Goal: Task Accomplishment & Management: Use online tool/utility

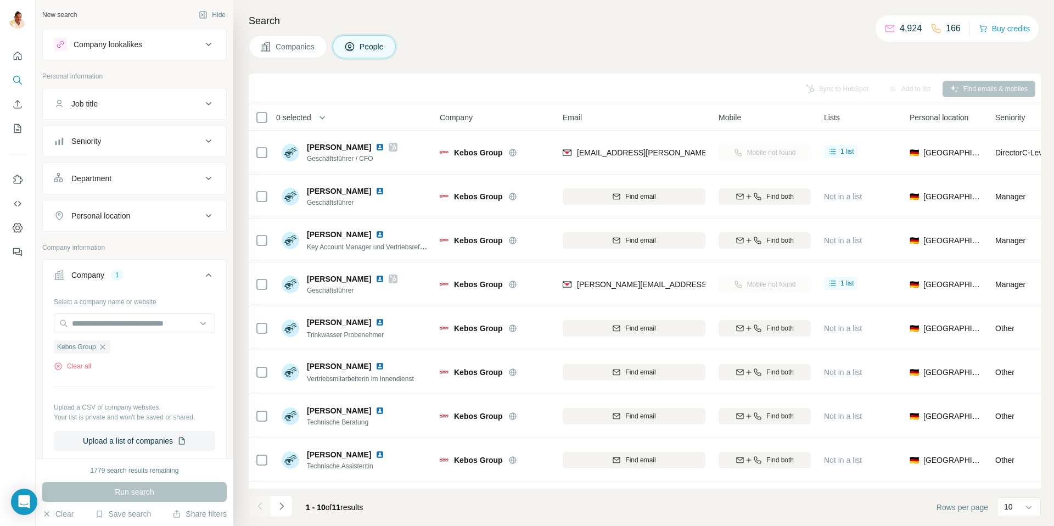
drag, startPoint x: 104, startPoint y: 345, endPoint x: 103, endPoint y: 337, distance: 8.3
click at [104, 342] on icon "button" at bounding box center [102, 346] width 9 height 9
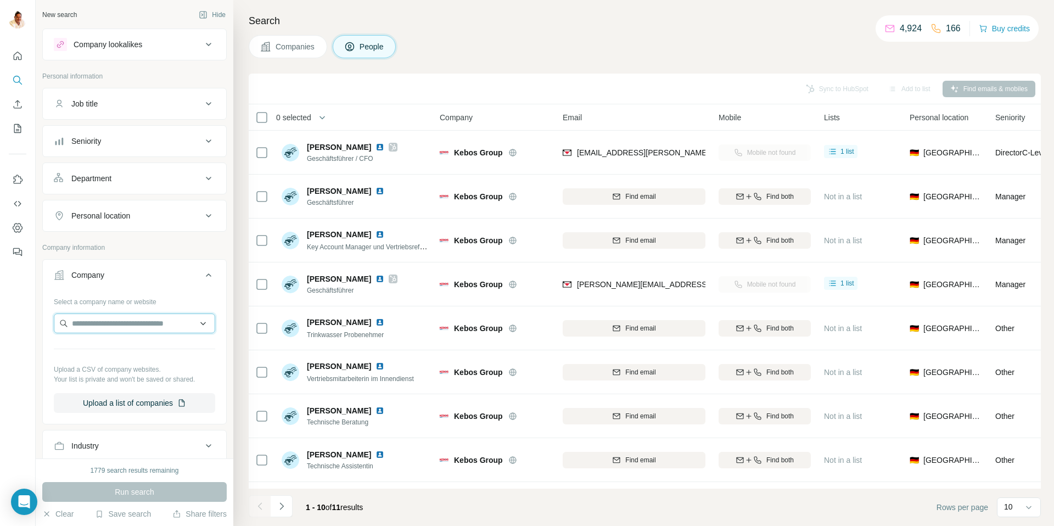
click at [102, 326] on input "text" at bounding box center [134, 323] width 161 height 20
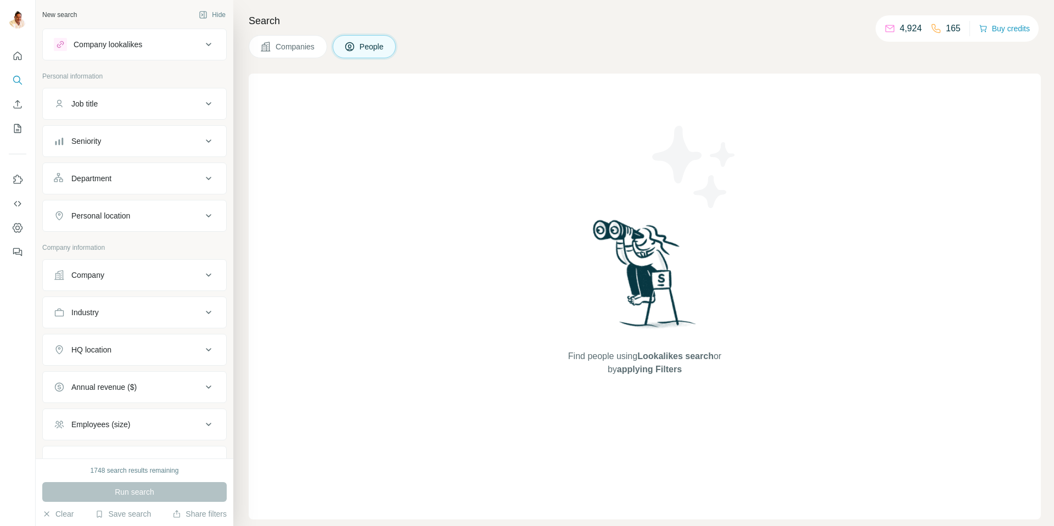
click at [112, 285] on button "Company" at bounding box center [134, 275] width 183 height 26
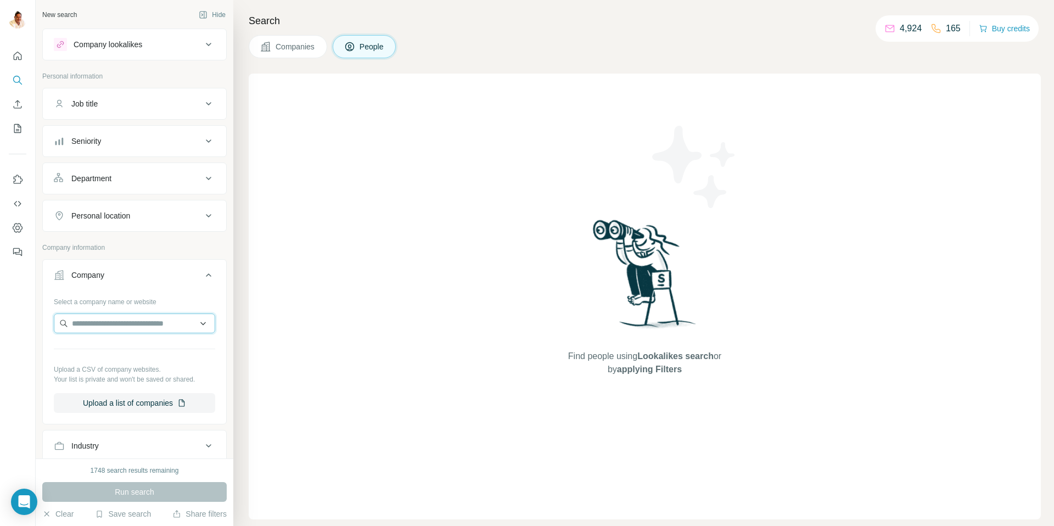
click at [119, 322] on input "text" at bounding box center [134, 323] width 161 height 20
paste input "**********"
type input "**********"
click at [128, 348] on div "Stada [DOMAIN_NAME]" at bounding box center [135, 353] width 156 height 30
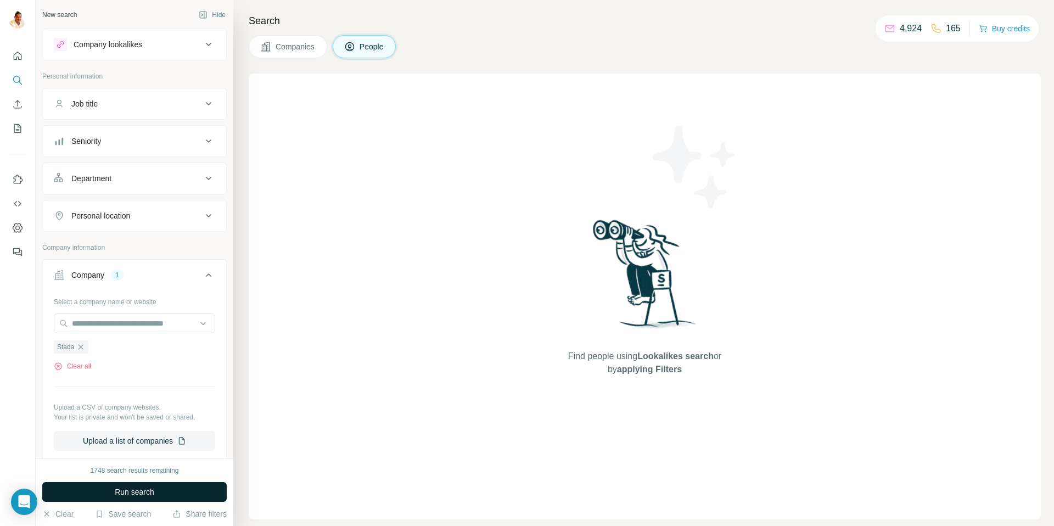
click at [143, 492] on span "Run search" at bounding box center [135, 491] width 40 height 11
click at [300, 42] on span "Companies" at bounding box center [295, 46] width 40 height 11
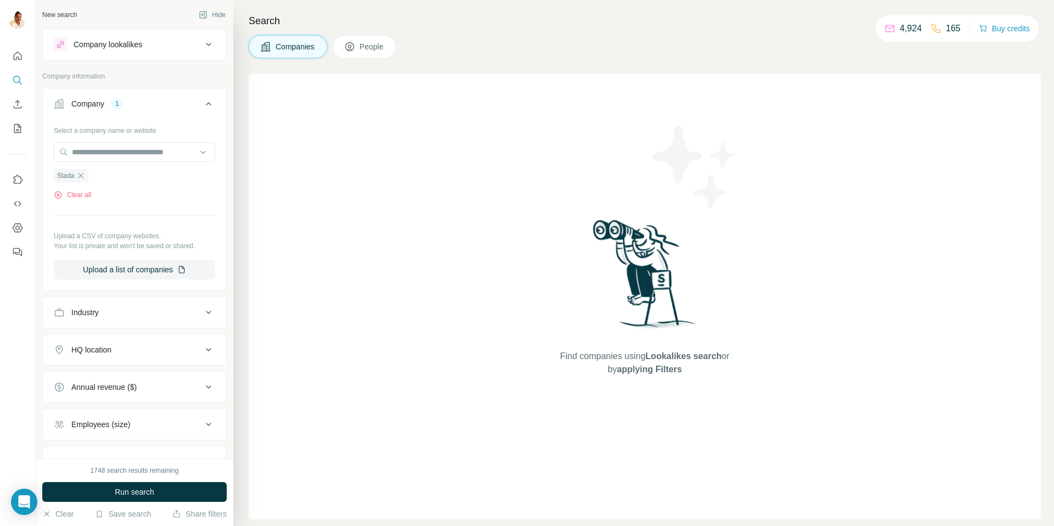
click at [128, 493] on span "Run search" at bounding box center [135, 491] width 40 height 11
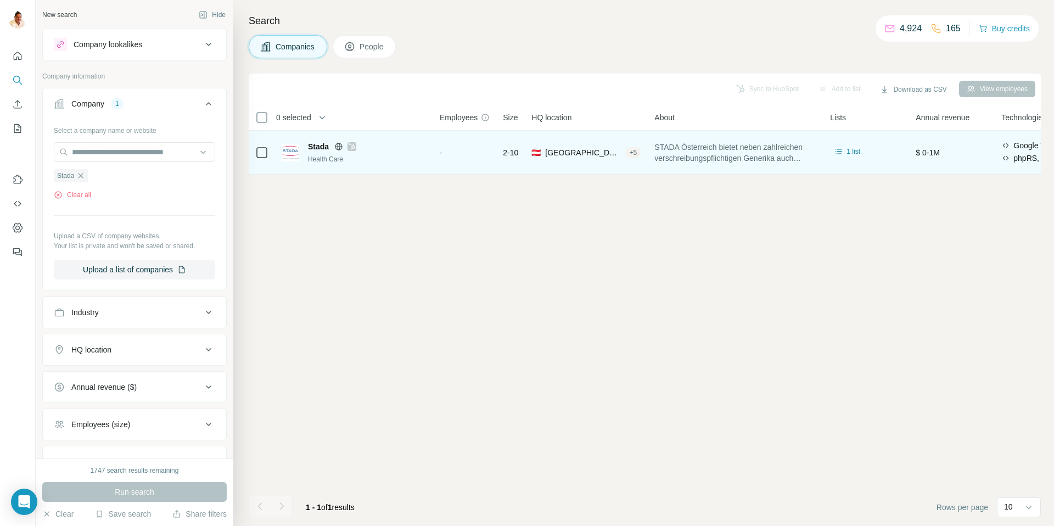
click at [625, 154] on div "+ 5" at bounding box center [633, 153] width 16 height 10
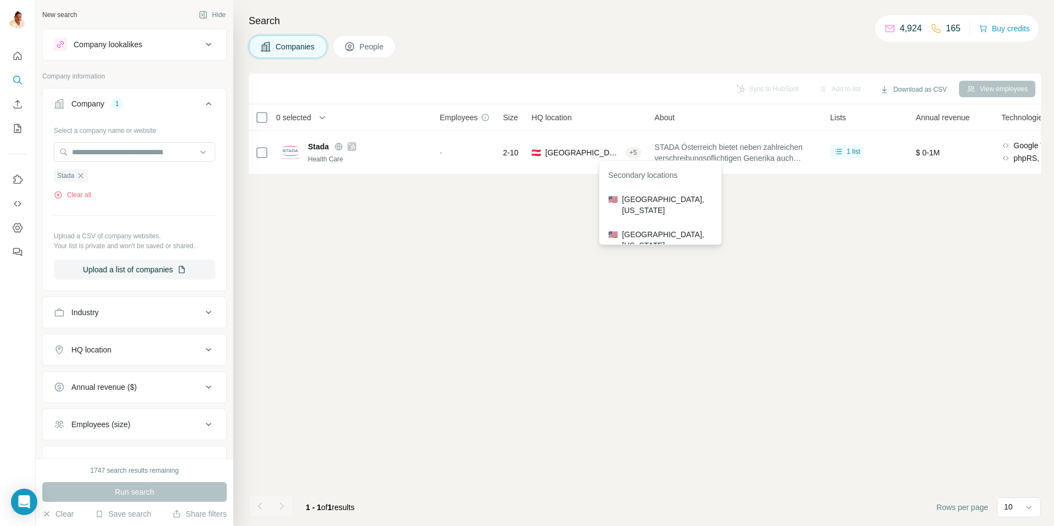
click at [495, 229] on div "Sync to HubSpot Add to list Download as CSV View employees 0 selected Companies…" at bounding box center [645, 300] width 792 height 452
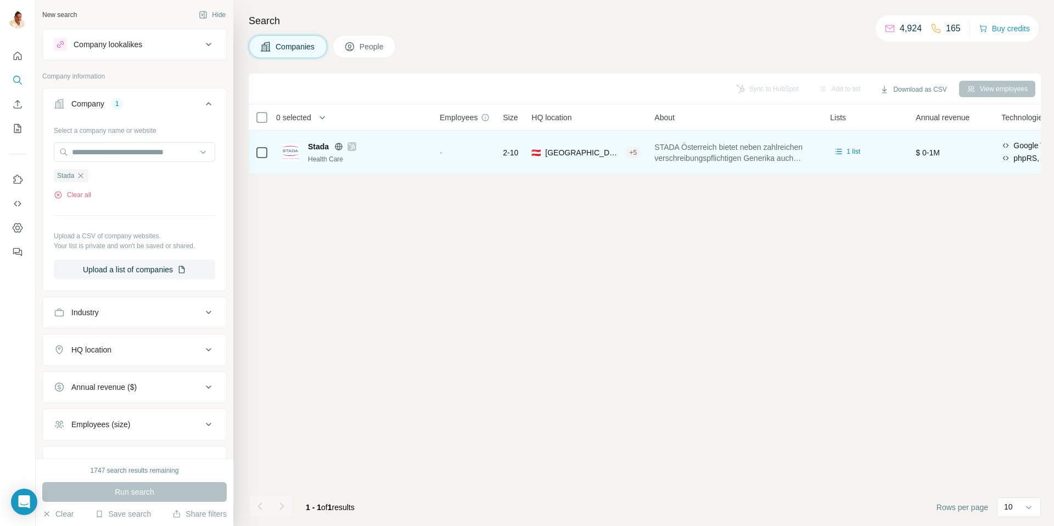
drag, startPoint x: 540, startPoint y: 154, endPoint x: 481, endPoint y: 148, distance: 59.0
click at [539, 154] on span "🇦🇹" at bounding box center [535, 152] width 9 height 11
drag, startPoint x: 511, startPoint y: 150, endPoint x: 504, endPoint y: 150, distance: 7.2
click at [511, 150] on span "2-10" at bounding box center [510, 152] width 15 height 11
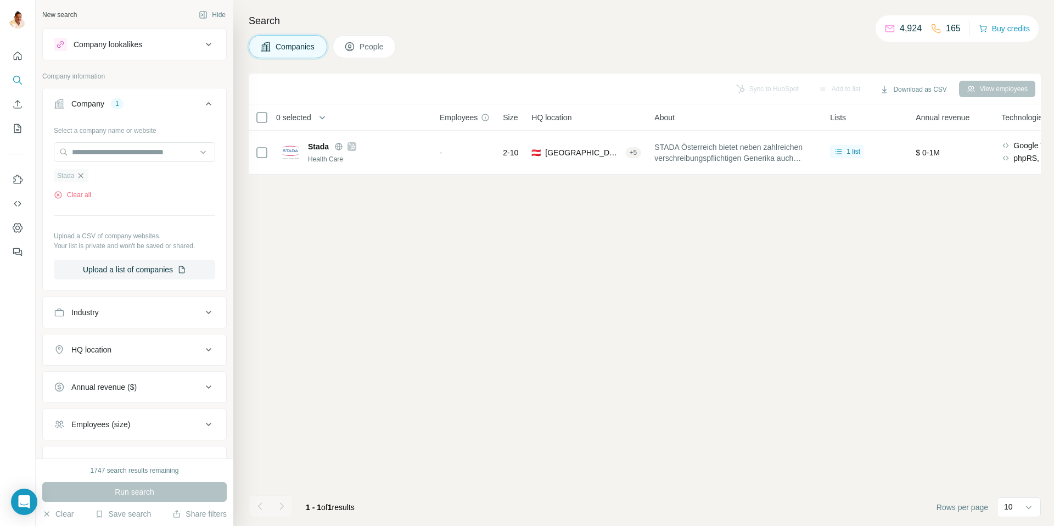
click at [82, 177] on icon "button" at bounding box center [80, 175] width 9 height 9
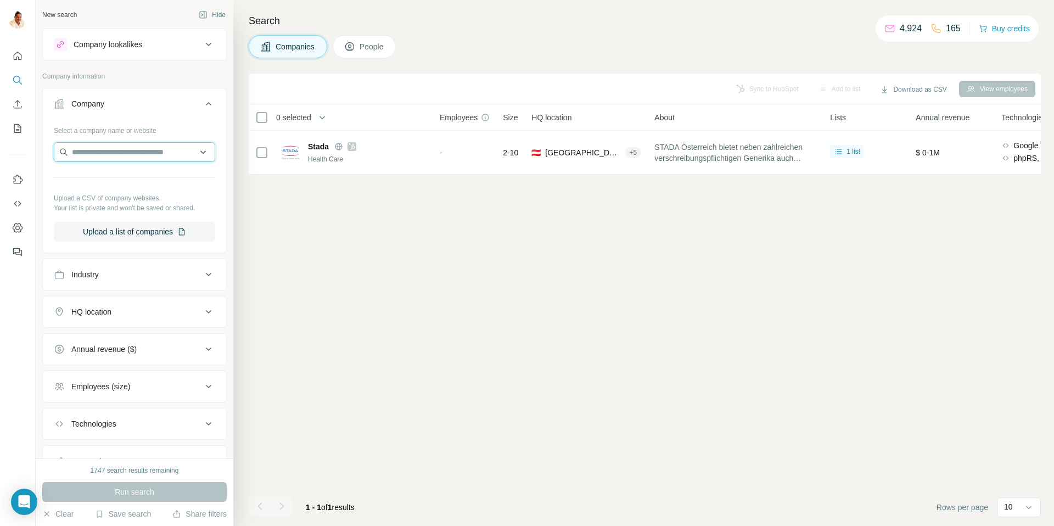
click at [81, 153] on input "text" at bounding box center [134, 152] width 161 height 20
type input "**********"
click at [114, 178] on p "ICS For Automotive" at bounding box center [118, 176] width 66 height 11
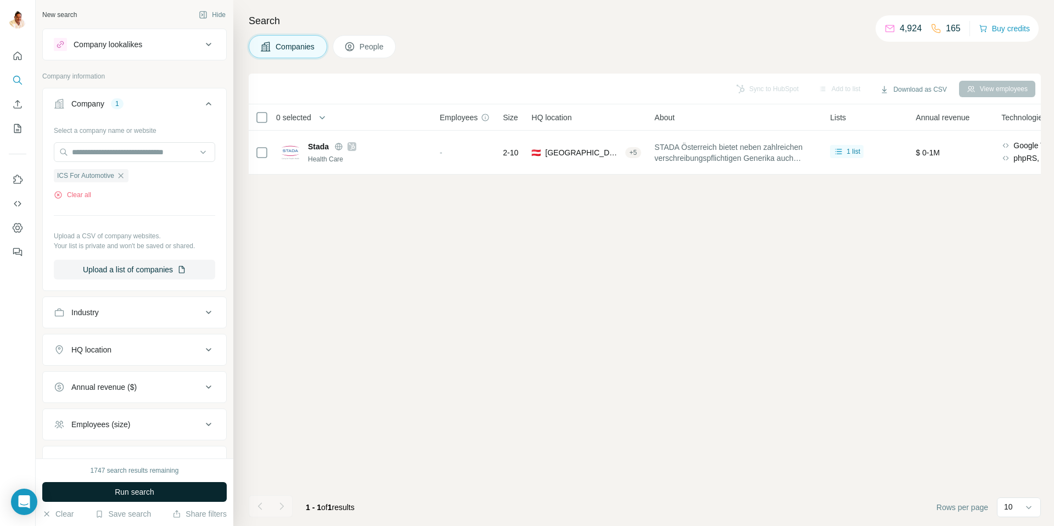
click at [130, 492] on span "Run search" at bounding box center [135, 491] width 40 height 11
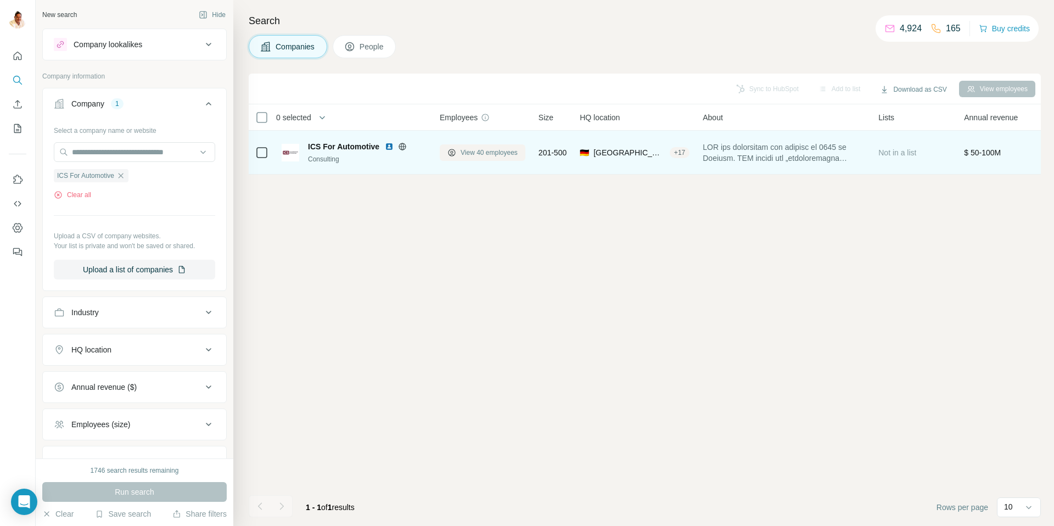
click at [482, 153] on span "View 40 employees" at bounding box center [488, 153] width 57 height 10
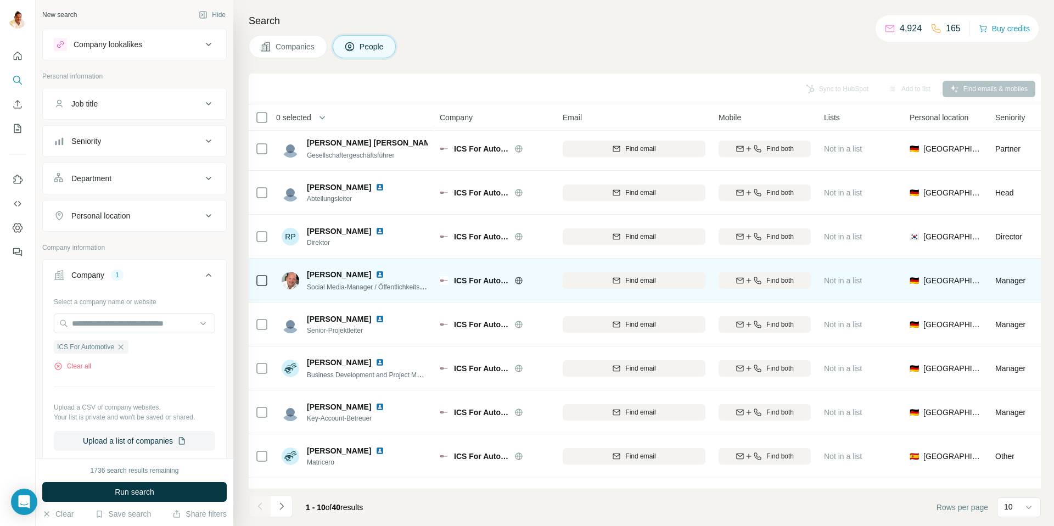
scroll to position [81, 0]
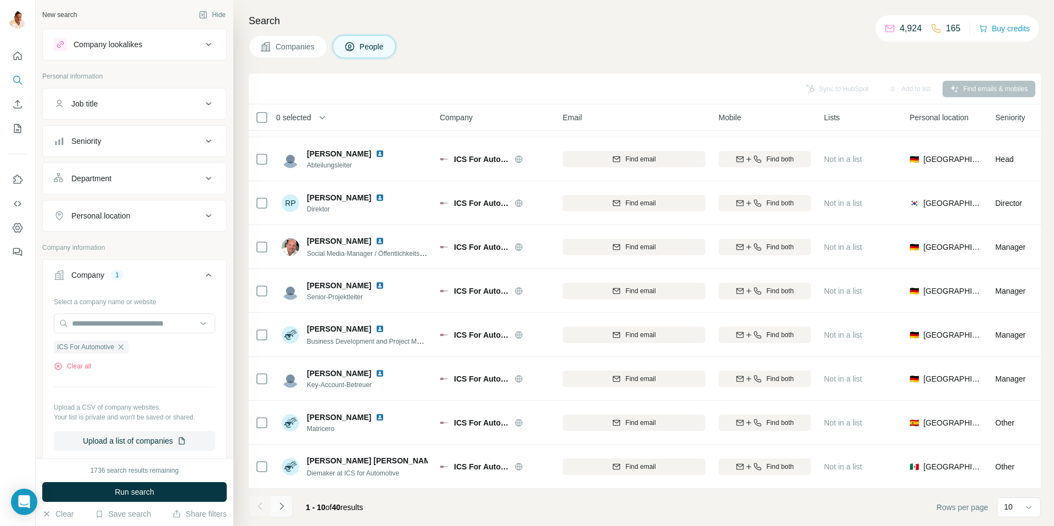
click at [284, 505] on icon "Navigate to next page" at bounding box center [281, 505] width 11 height 11
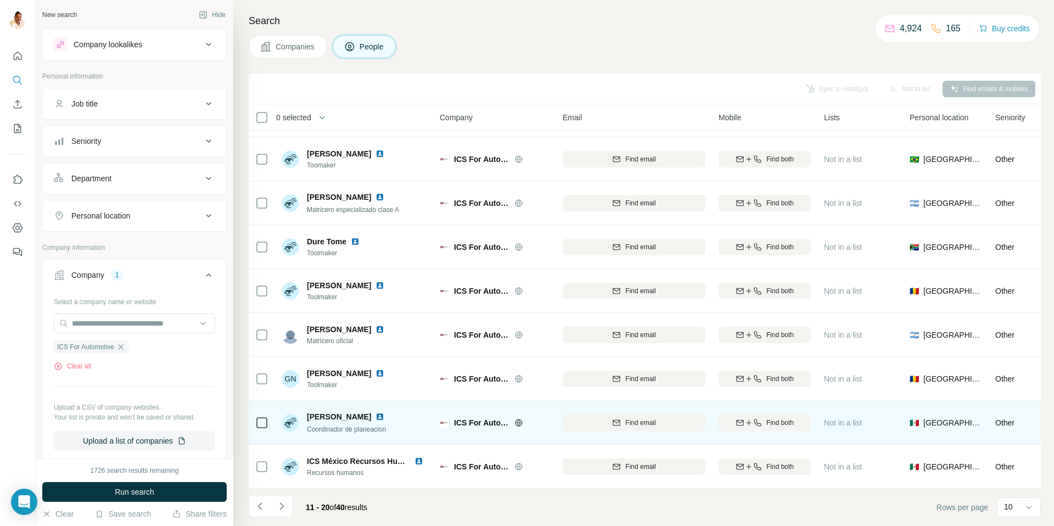
scroll to position [0, 0]
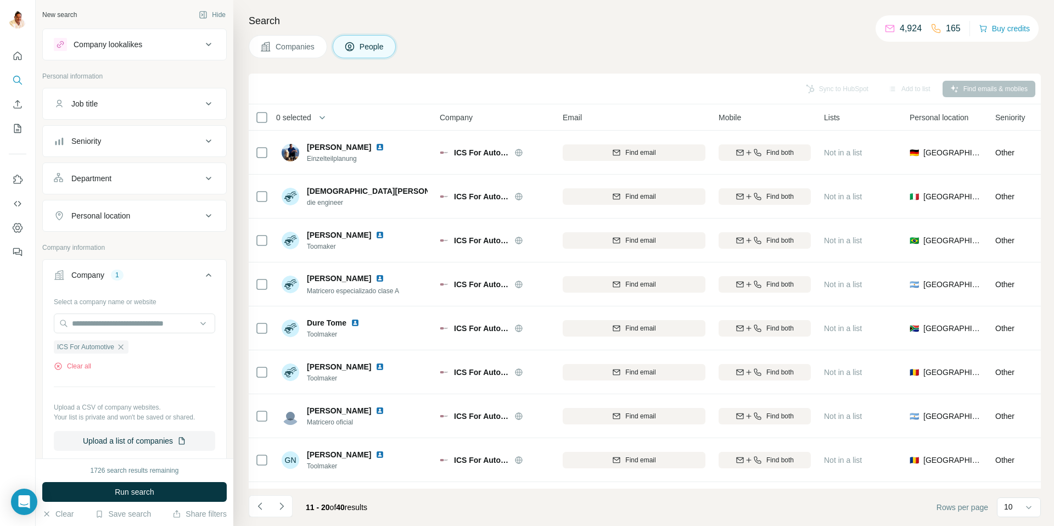
click at [281, 502] on icon "Navigate to next page" at bounding box center [281, 505] width 11 height 11
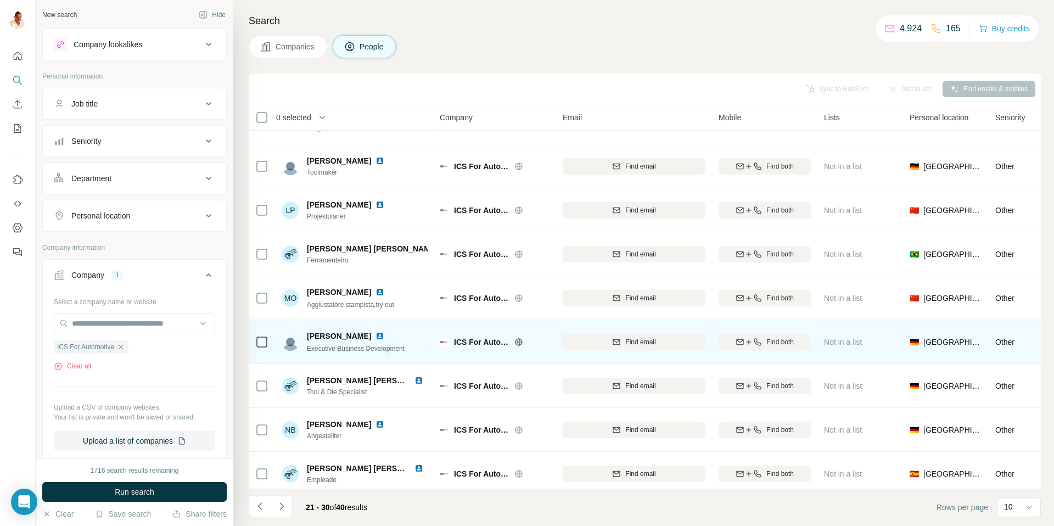
scroll to position [81, 0]
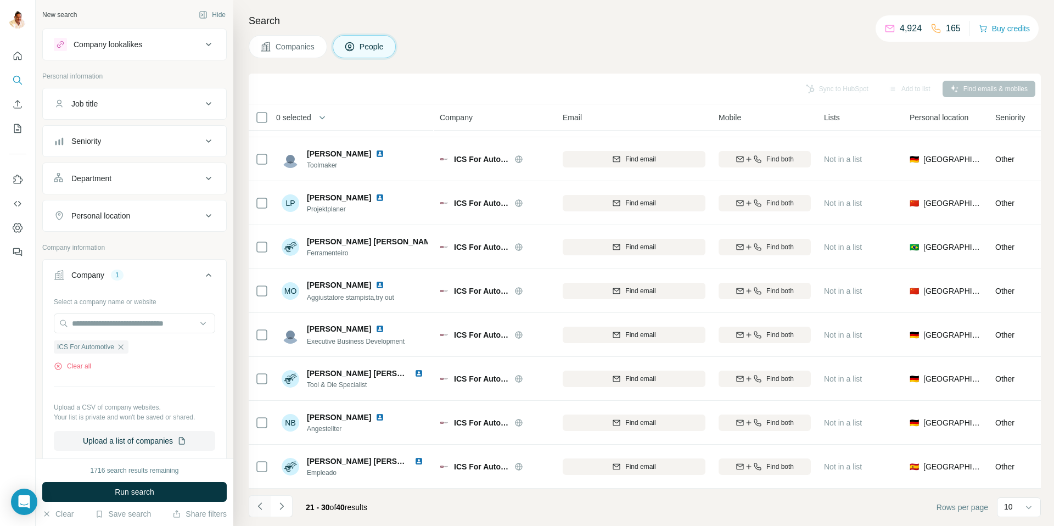
click at [260, 501] on icon "Navigate to previous page" at bounding box center [260, 505] width 11 height 11
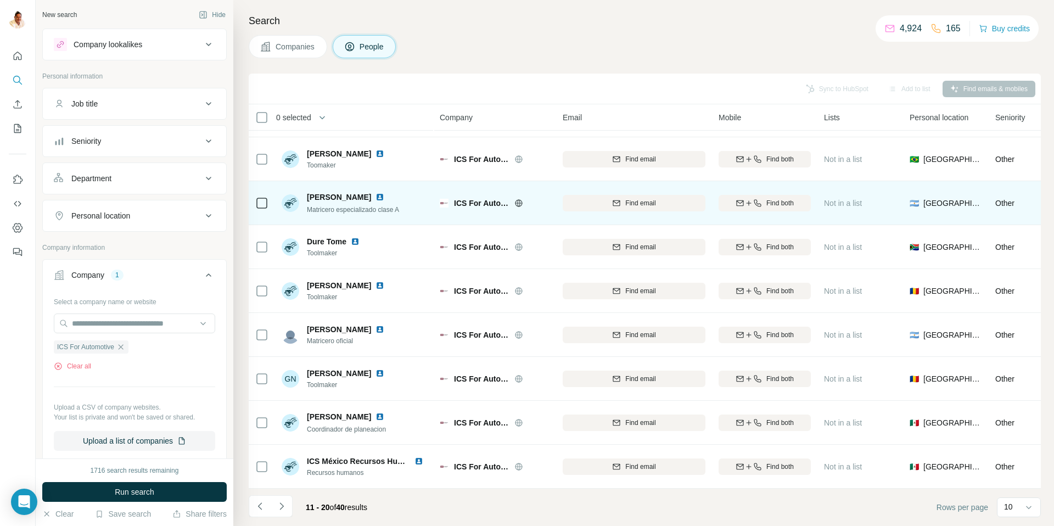
scroll to position [0, 0]
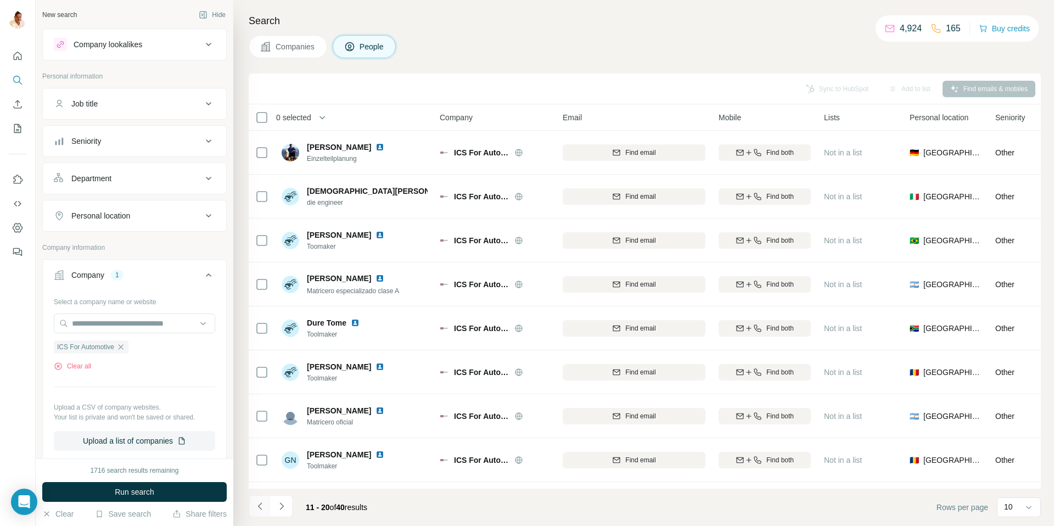
click at [255, 506] on icon "Navigate to previous page" at bounding box center [260, 505] width 11 height 11
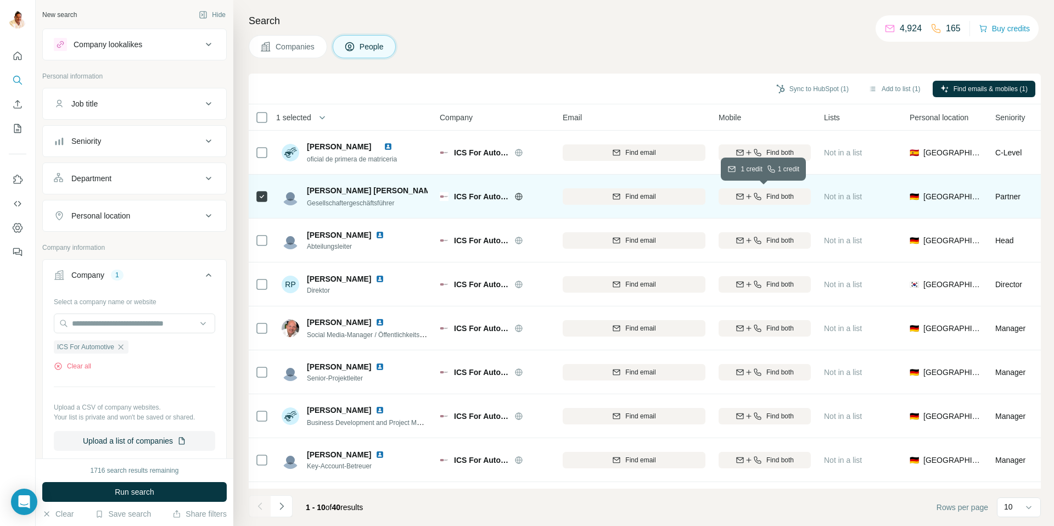
click at [751, 195] on div "button" at bounding box center [748, 196] width 26 height 9
click at [125, 346] on icon "button" at bounding box center [120, 346] width 9 height 9
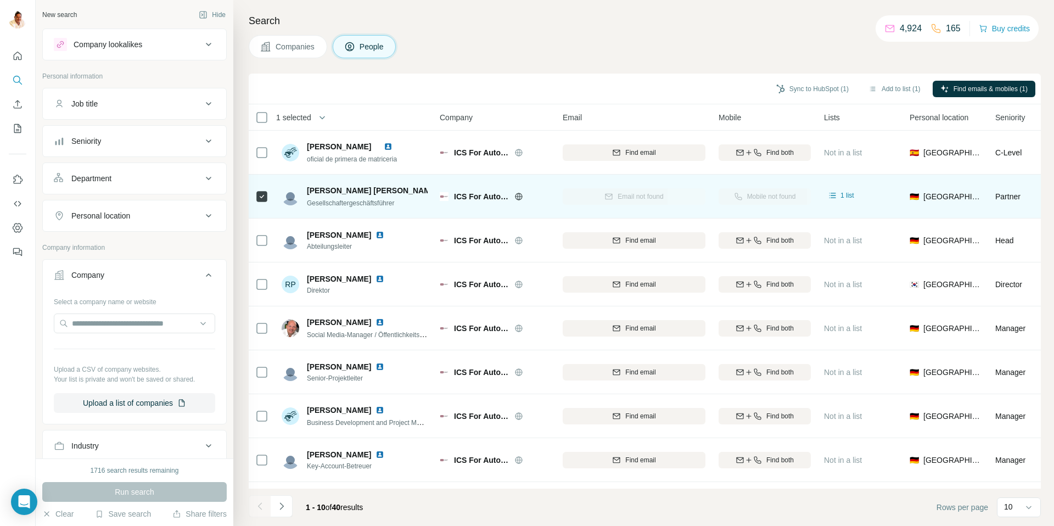
click at [123, 306] on div "Select a company name or website" at bounding box center [134, 299] width 161 height 14
click at [122, 317] on input "text" at bounding box center [134, 323] width 161 height 20
paste input "**********"
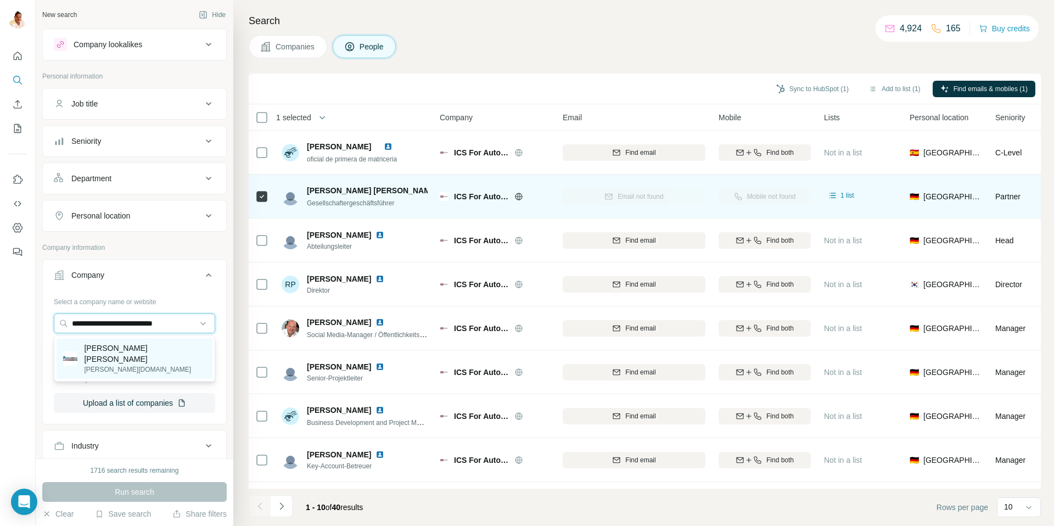
type input "**********"
click at [145, 364] on p "[PERSON_NAME][DOMAIN_NAME]" at bounding box center [145, 369] width 122 height 10
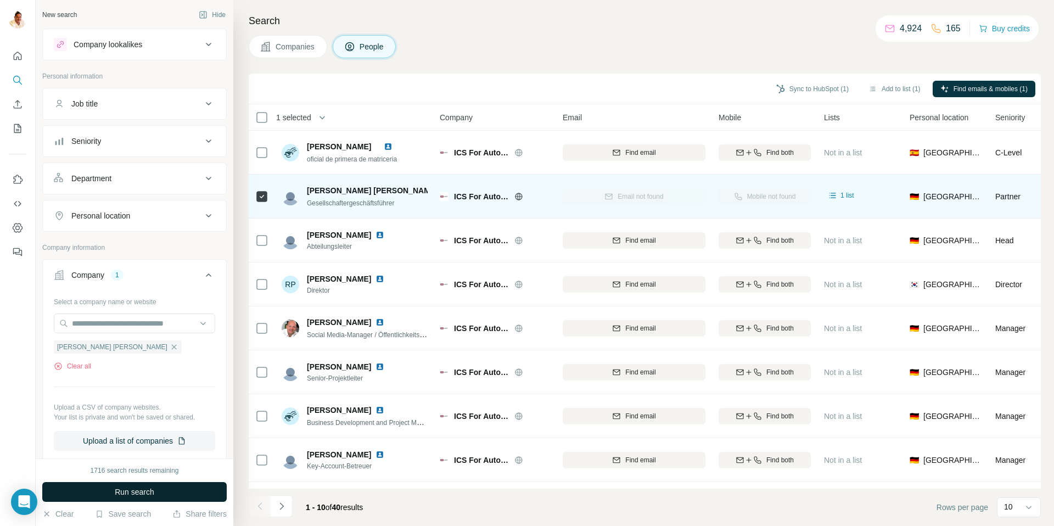
click at [113, 484] on button "Run search" at bounding box center [134, 492] width 184 height 20
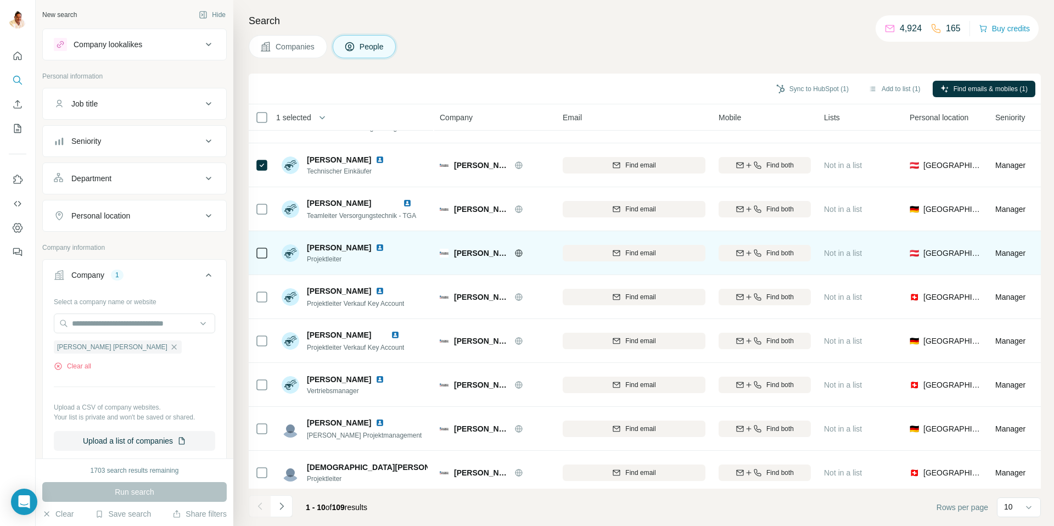
scroll to position [81, 0]
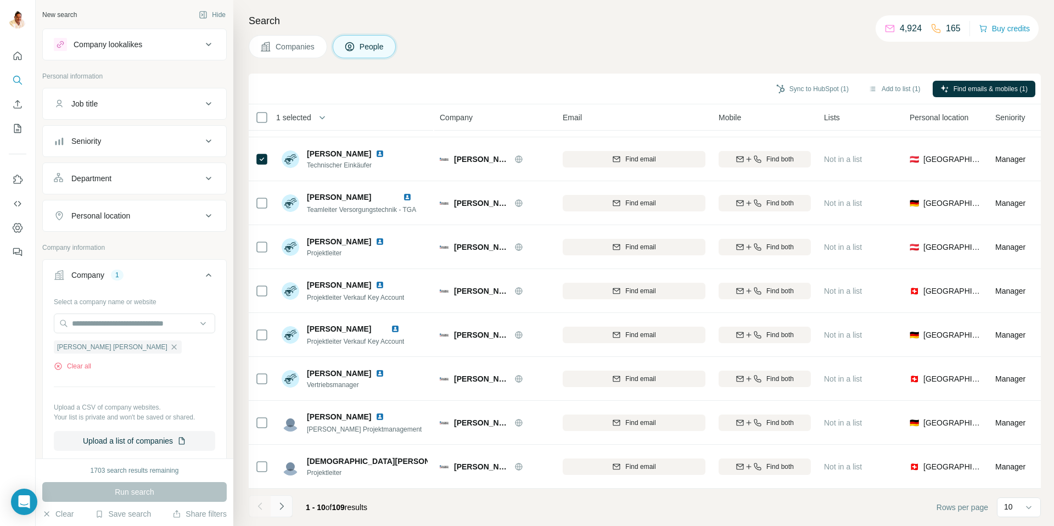
click at [283, 502] on icon "Navigate to next page" at bounding box center [281, 505] width 11 height 11
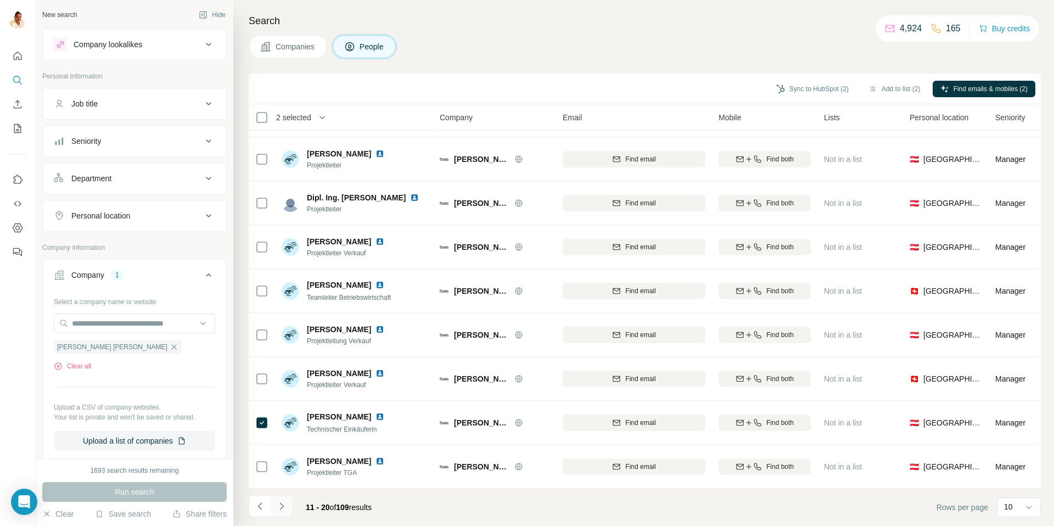
click at [285, 510] on icon "Navigate to next page" at bounding box center [281, 505] width 11 height 11
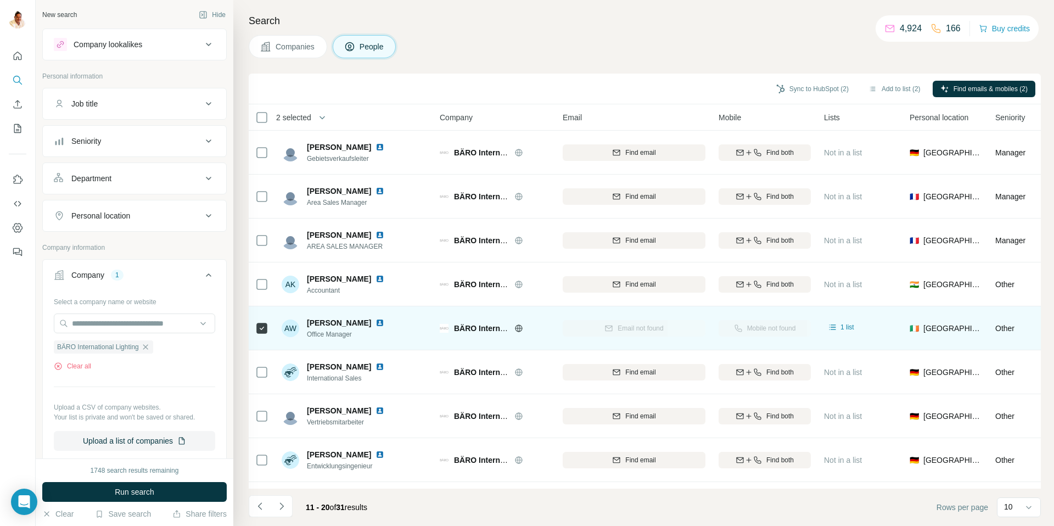
scroll to position [81, 0]
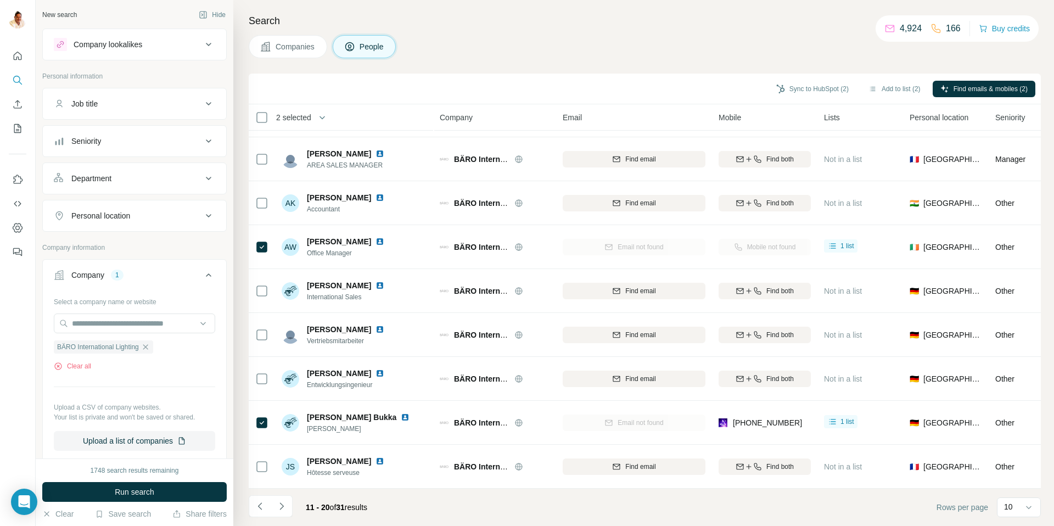
click at [148, 346] on icon "button" at bounding box center [145, 346] width 9 height 9
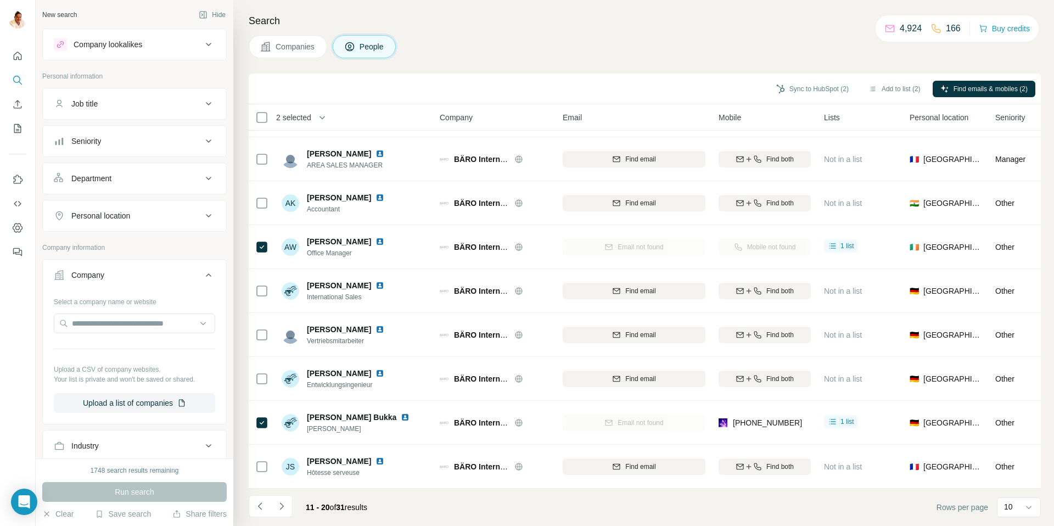
click at [144, 334] on div at bounding box center [134, 324] width 161 height 22
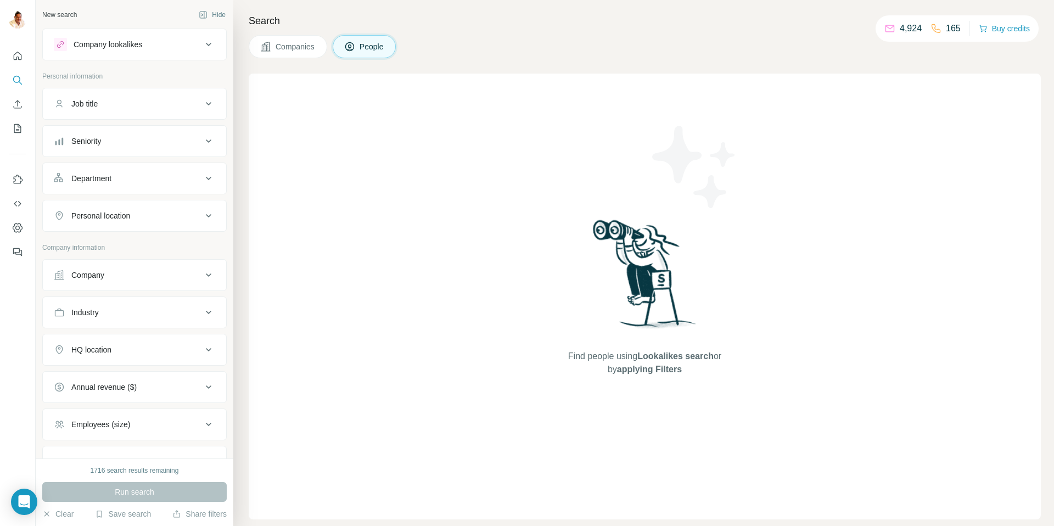
click at [134, 279] on div "Company" at bounding box center [128, 274] width 148 height 11
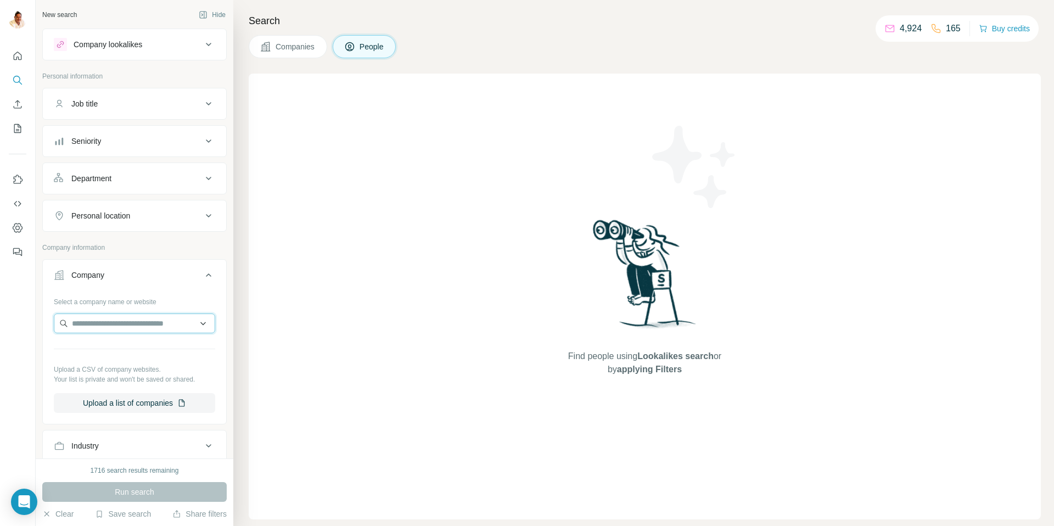
click at [133, 319] on input "text" at bounding box center [134, 323] width 161 height 20
paste input "**********"
click at [139, 318] on input "**********" at bounding box center [134, 323] width 161 height 20
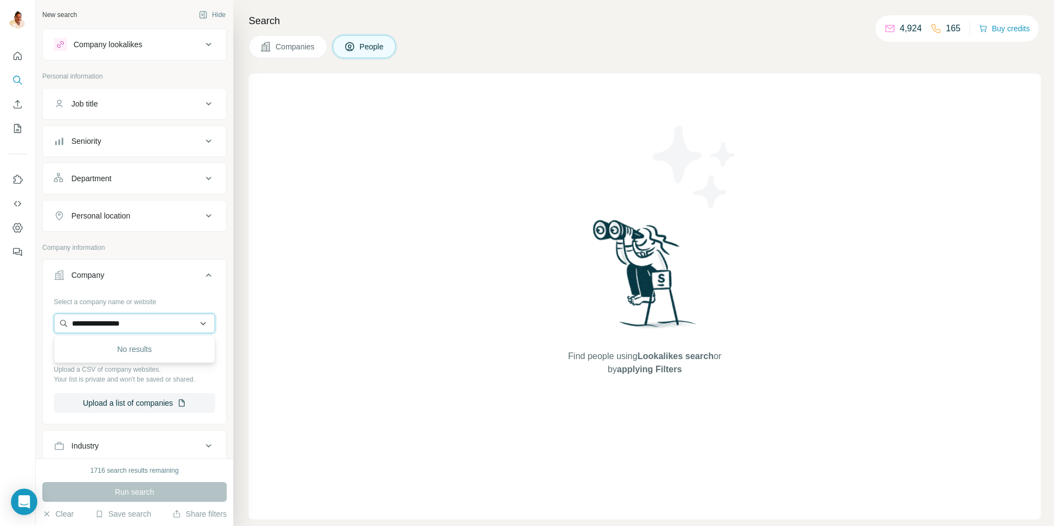
paste input "******"
type input "**********"
click at [126, 348] on div "Enofect enofect.de" at bounding box center [135, 353] width 156 height 30
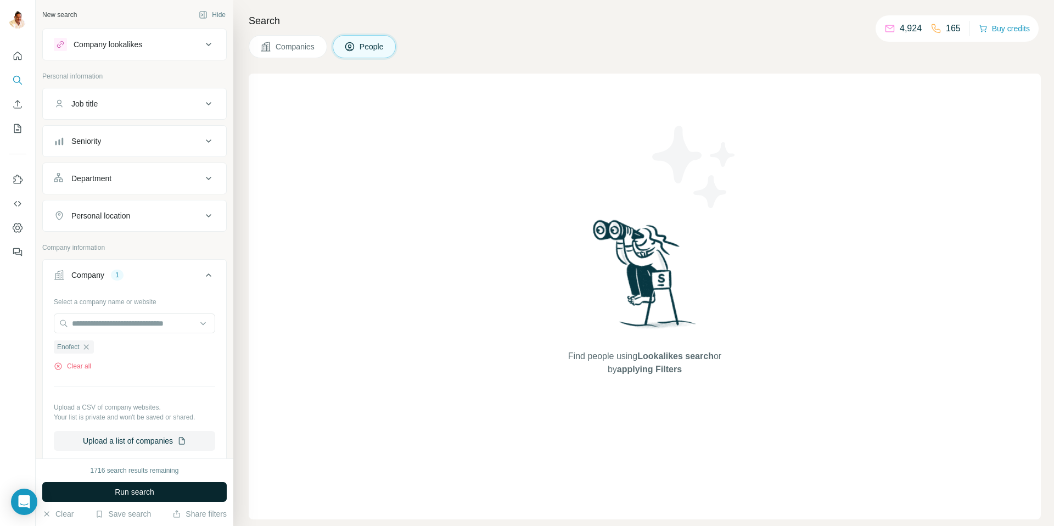
click at [133, 492] on span "Run search" at bounding box center [135, 491] width 40 height 11
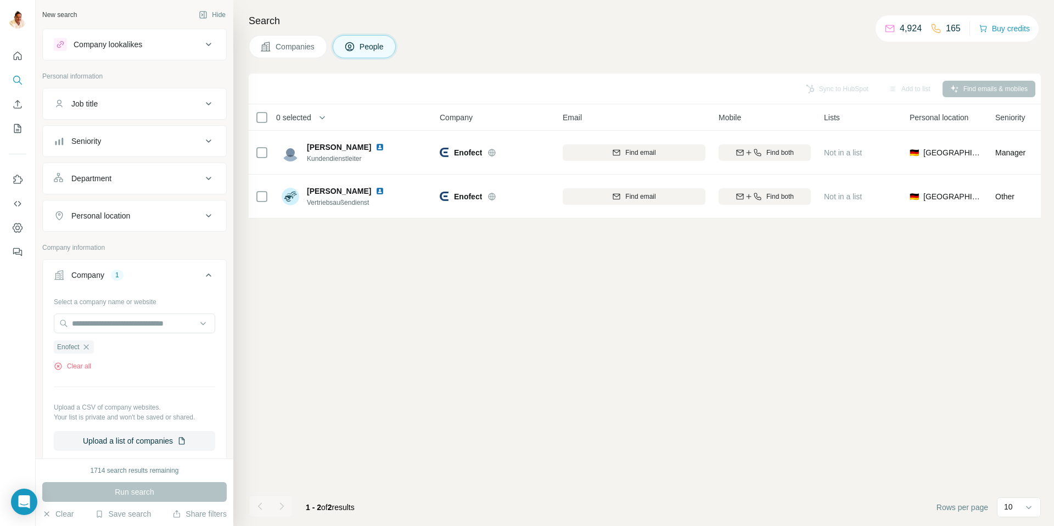
click at [264, 41] on icon at bounding box center [265, 46] width 11 height 11
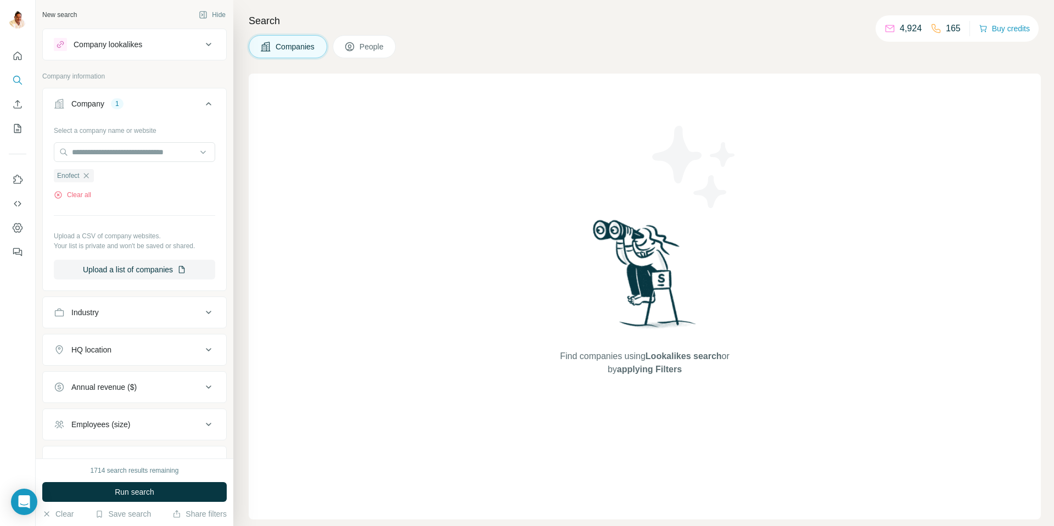
click at [117, 491] on span "Run search" at bounding box center [135, 491] width 40 height 11
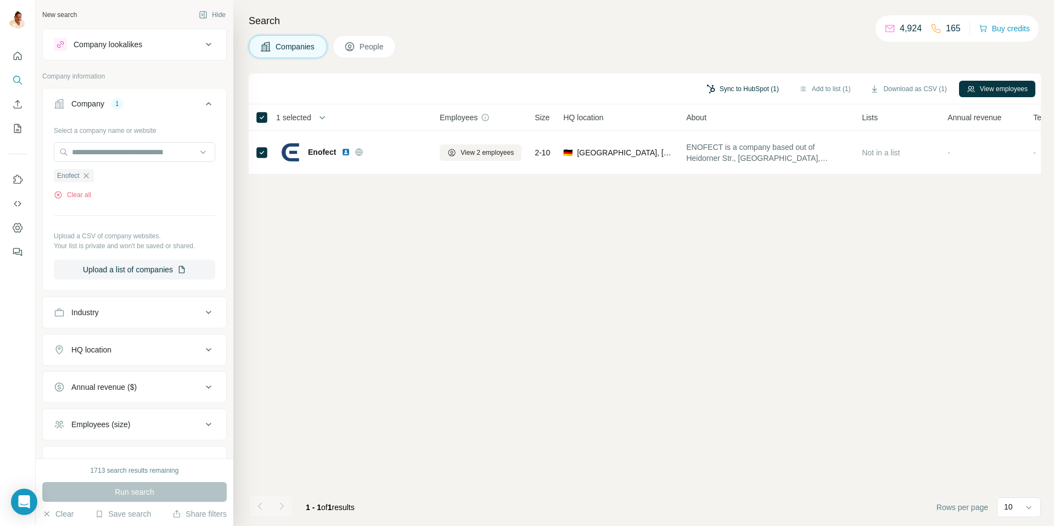
click at [753, 87] on button "Sync to HubSpot (1)" at bounding box center [742, 89] width 88 height 16
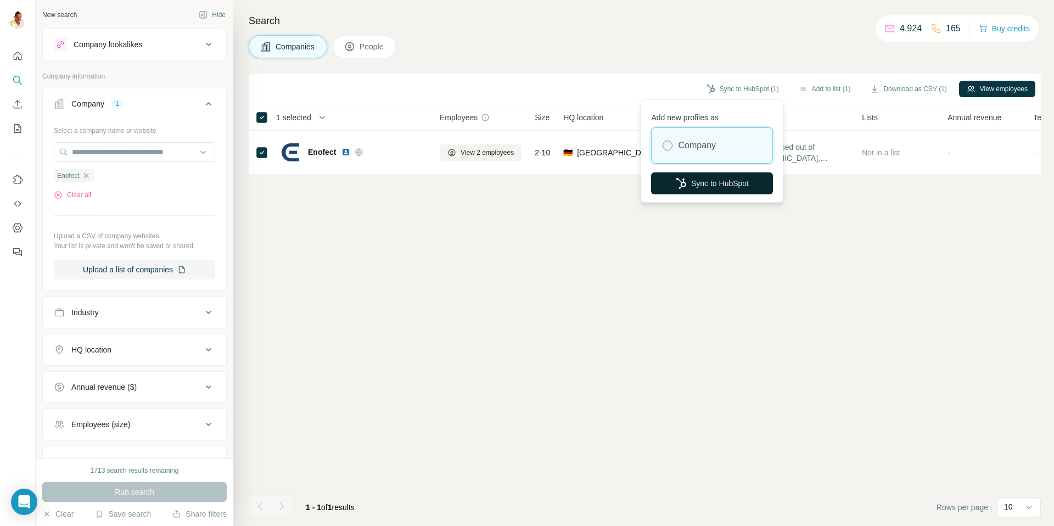
click at [743, 187] on button "Sync to HubSpot" at bounding box center [712, 183] width 122 height 22
